Goal: Task Accomplishment & Management: Manage account settings

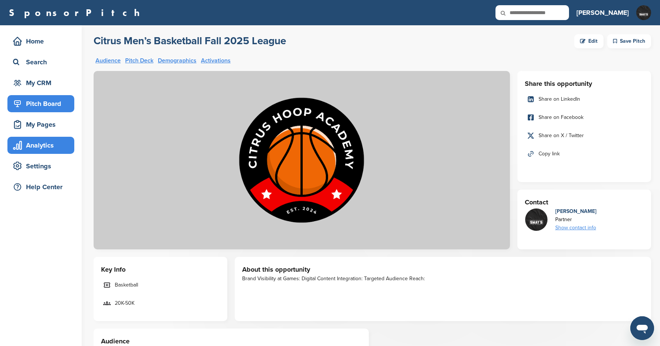
click at [44, 143] on div "Analytics" at bounding box center [42, 145] width 63 height 13
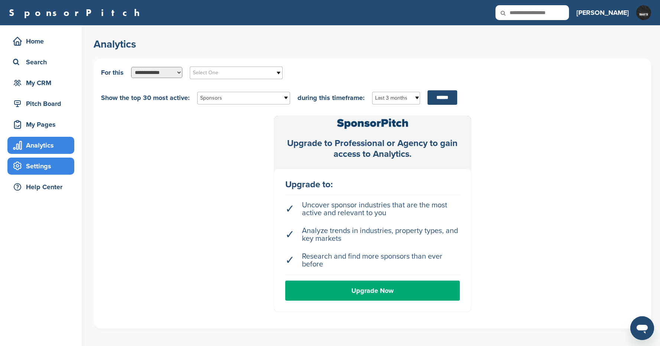
click at [49, 172] on div "Settings" at bounding box center [42, 165] width 63 height 13
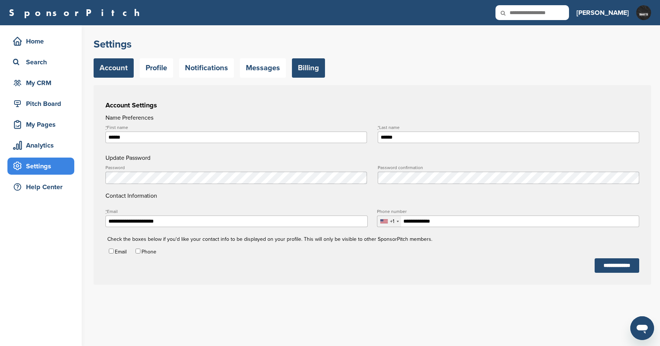
click at [292, 68] on link "Billing" at bounding box center [308, 67] width 33 height 19
